Goal: Find specific page/section: Find specific page/section

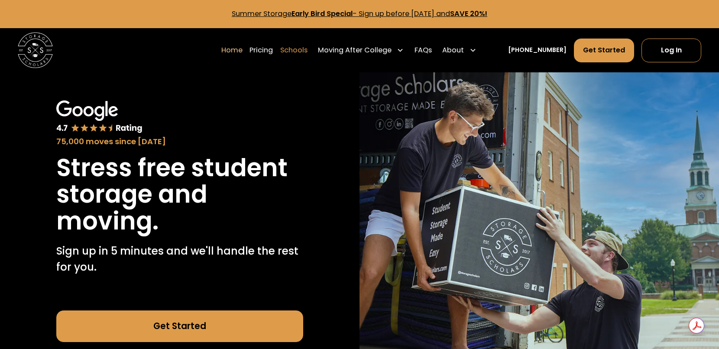
click at [307, 54] on link "Schools" at bounding box center [293, 50] width 27 height 25
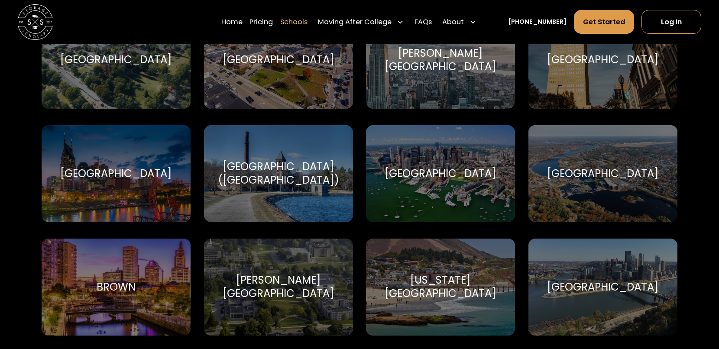
scroll to position [548, 0]
drag, startPoint x: 711, startPoint y: 347, endPoint x: 831, endPoint y: 419, distance: 139.2
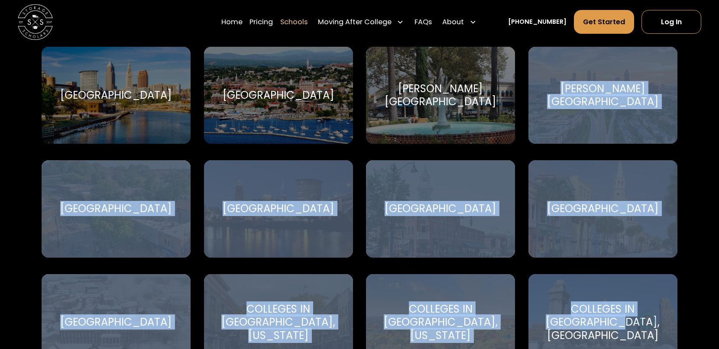
click at [234, 66] on div "Champlain College Champlain College" at bounding box center [278, 95] width 149 height 97
